Goal: Task Accomplishment & Management: Use online tool/utility

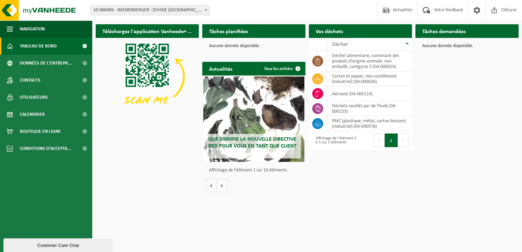
click at [388, 42] on span "Demander un transport" at bounding box center [377, 44] width 44 height 4
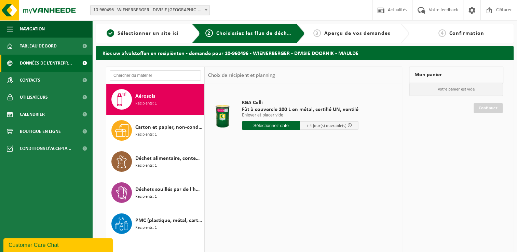
click at [41, 65] on span "Données de l'entrepr..." at bounding box center [46, 63] width 52 height 17
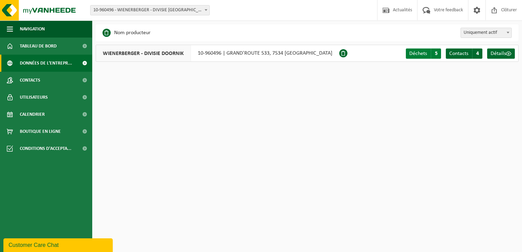
click at [433, 54] on span "5" at bounding box center [436, 53] width 10 height 10
